Goal: Complete application form: Complete application form

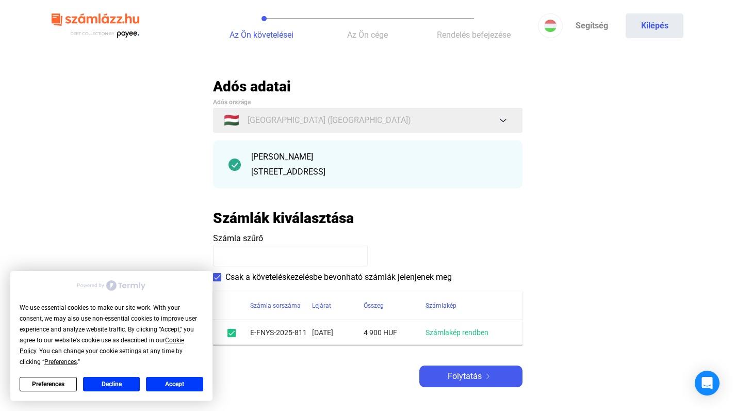
scroll to position [29, 0]
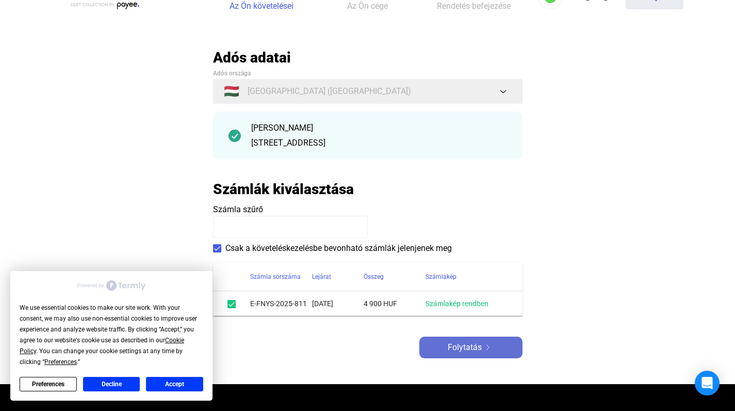
click at [432, 348] on div "Folytatás" at bounding box center [471, 347] width 97 height 12
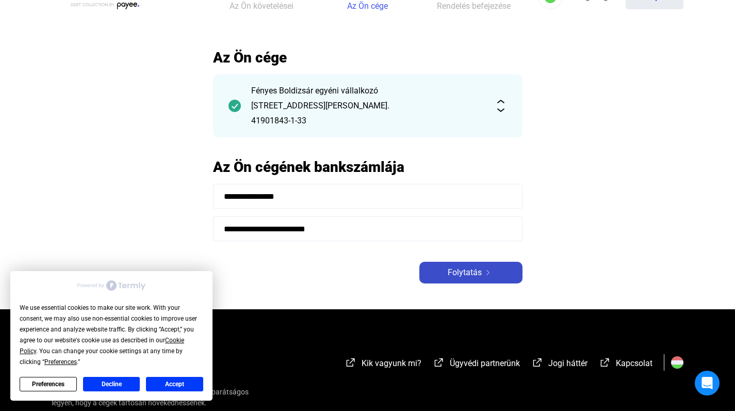
click at [434, 276] on div "Folytatás" at bounding box center [471, 272] width 97 height 12
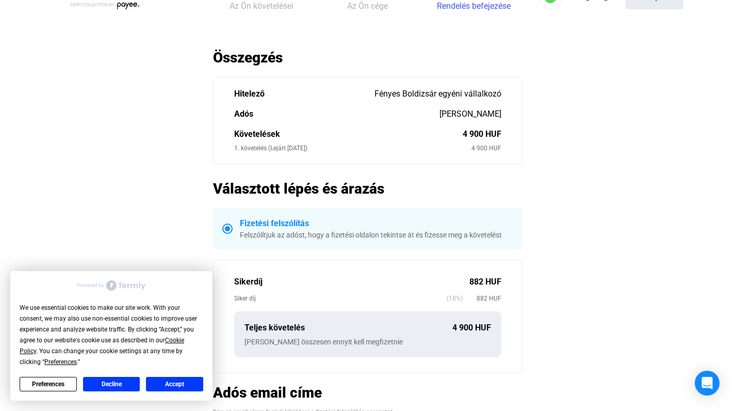
scroll to position [368, 0]
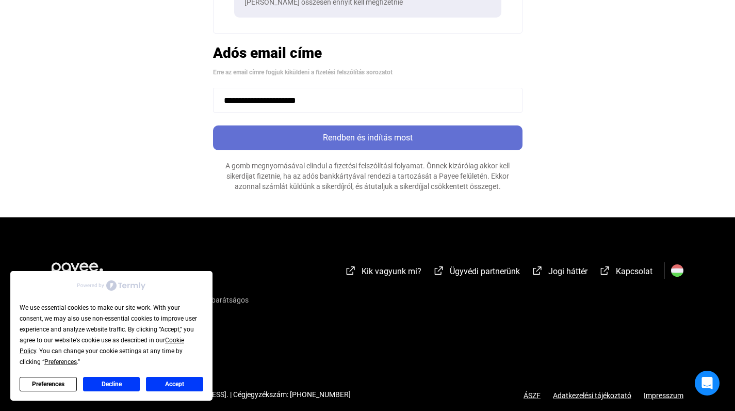
click at [374, 143] on div "Rendben és indítás most" at bounding box center [367, 138] width 303 height 12
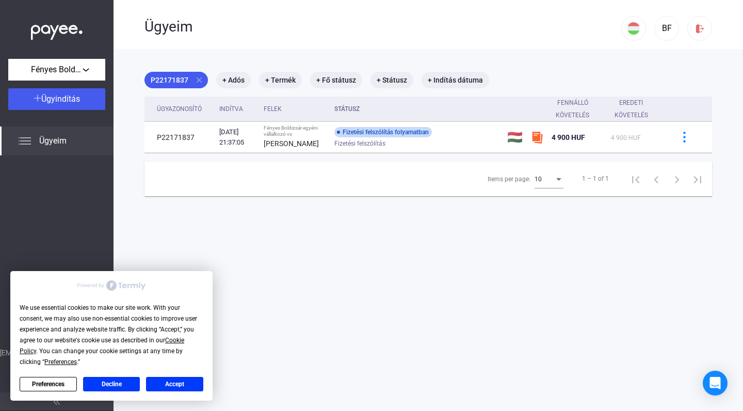
click at [177, 381] on button "Accept" at bounding box center [174, 384] width 57 height 14
